Goal: Transaction & Acquisition: Subscribe to service/newsletter

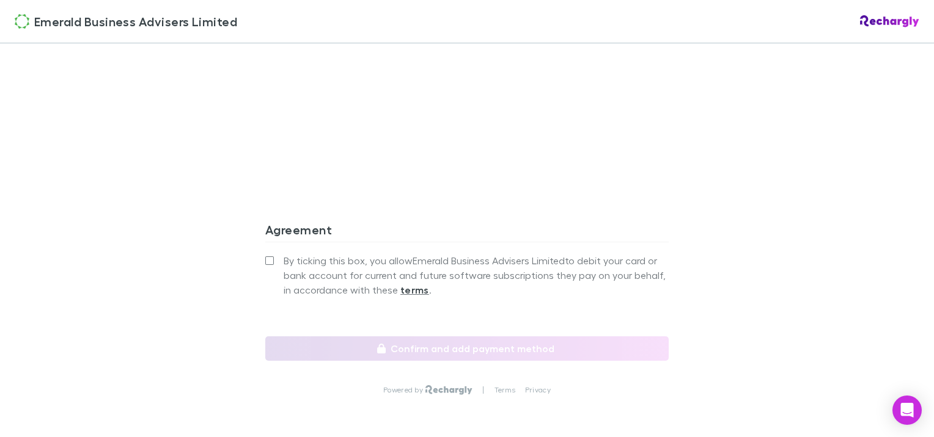
scroll to position [1100, 0]
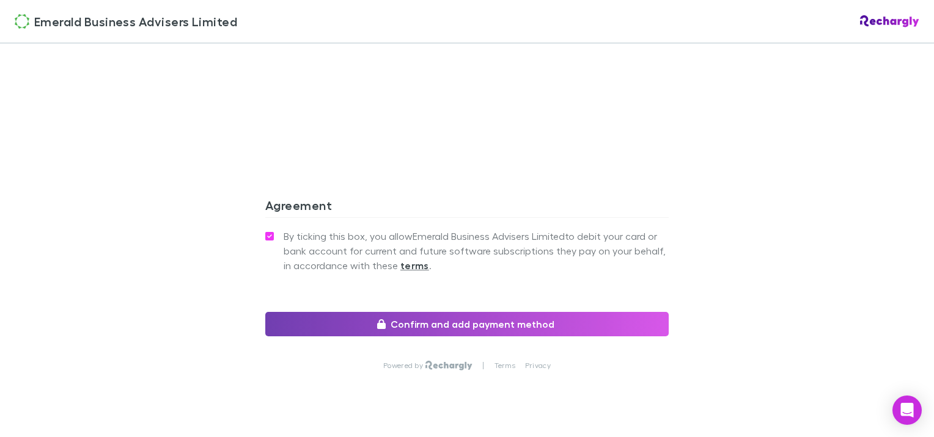
click at [433, 320] on button "Confirm and add payment method" at bounding box center [466, 324] width 403 height 24
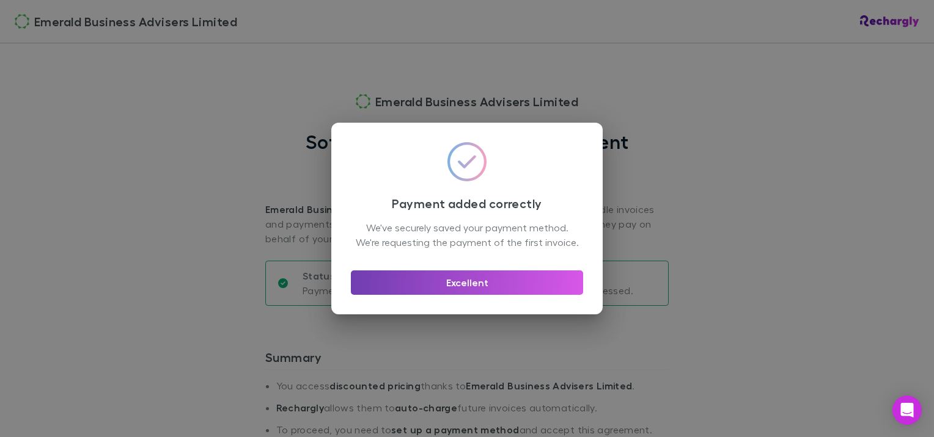
click at [510, 293] on button "Excellent" at bounding box center [467, 283] width 232 height 24
